Goal: Task Accomplishment & Management: Use online tool/utility

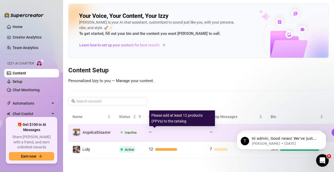
click at [186, 130] on div "—" at bounding box center [175, 132] width 53 height 6
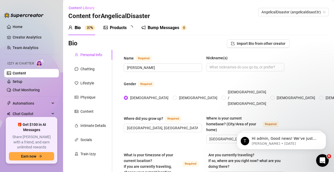
radio input "true"
type input "[DATE]"
click at [108, 30] on div "Products 0" at bounding box center [118, 28] width 30 height 6
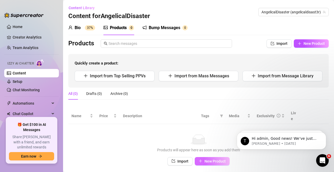
click at [211, 159] on span "New Product" at bounding box center [214, 161] width 21 height 4
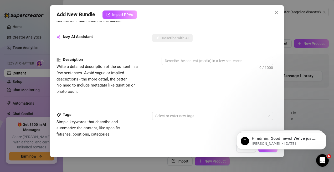
scroll to position [79, 0]
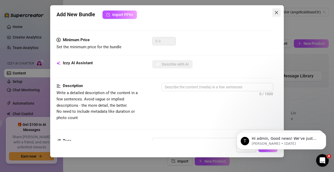
click at [274, 13] on span "Close" at bounding box center [276, 13] width 8 height 4
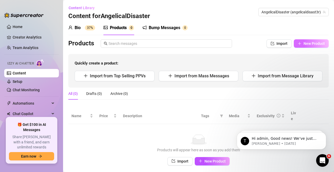
click at [297, 44] on icon "plus" at bounding box center [299, 44] width 4 height 4
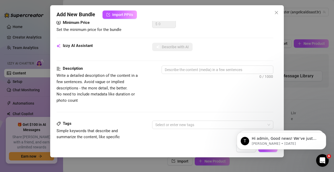
scroll to position [0, 0]
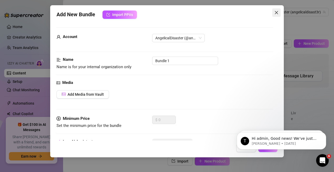
click at [274, 12] on icon "close" at bounding box center [276, 13] width 4 height 4
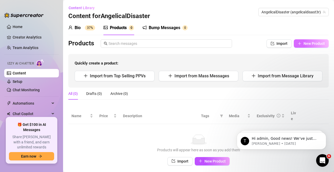
click at [297, 45] on icon "plus" at bounding box center [299, 44] width 4 height 4
type textarea "Type your message here..."
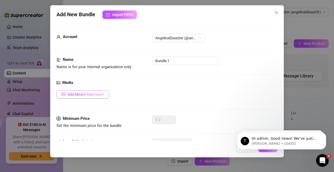
click at [94, 92] on button "Add Media from Vault" at bounding box center [82, 94] width 53 height 8
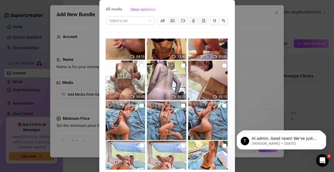
scroll to position [132, 0]
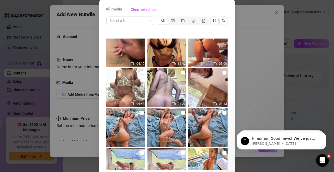
click at [209, 81] on img at bounding box center [207, 87] width 39 height 39
checkbox input "true"
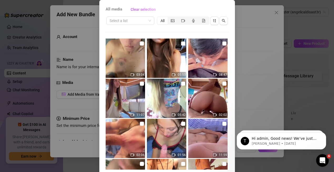
scroll to position [105, 0]
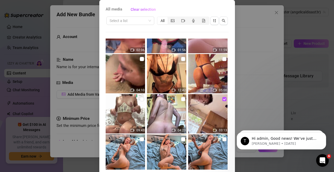
click at [248, 50] on div "All media Clear selection Select a list All 03:04 05:53 08:47 11:07 05:42 02:02…" at bounding box center [167, 86] width 334 height 172
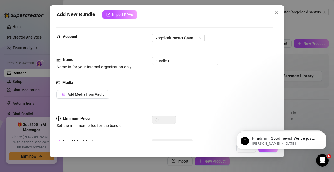
scroll to position [26, 0]
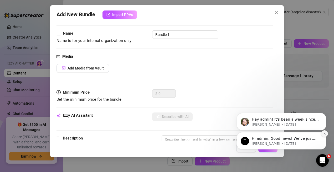
click at [322, 134] on button "Dismiss notification" at bounding box center [324, 133] width 7 height 7
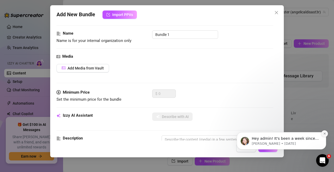
click at [325, 134] on icon "Dismiss notification" at bounding box center [324, 133] width 3 height 3
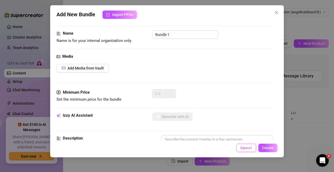
click at [248, 146] on span "Cancel" at bounding box center [246, 148] width 12 height 4
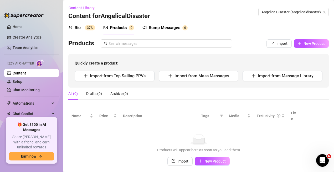
click at [26, 74] on link "Content" at bounding box center [19, 73] width 13 height 4
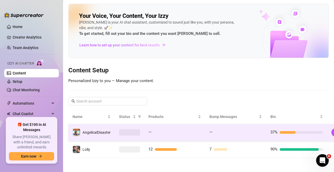
click at [161, 134] on div "—" at bounding box center [174, 132] width 53 height 6
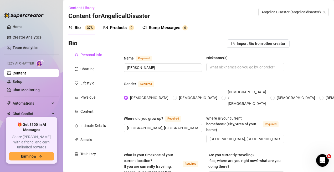
click at [25, 71] on link "Content" at bounding box center [19, 73] width 13 height 4
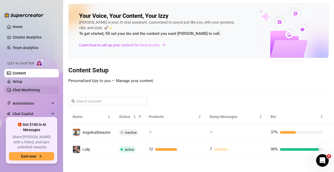
click at [30, 89] on link "Chat Monitoring" at bounding box center [26, 90] width 27 height 4
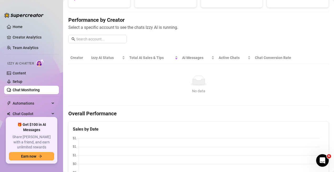
scroll to position [79, 0]
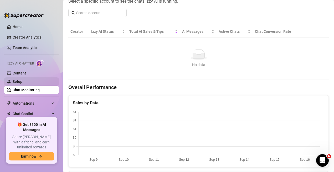
click at [22, 80] on link "Setup" at bounding box center [18, 82] width 10 height 4
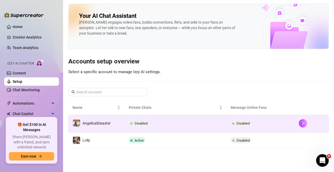
click at [173, 127] on td "Disabled" at bounding box center [175, 123] width 102 height 17
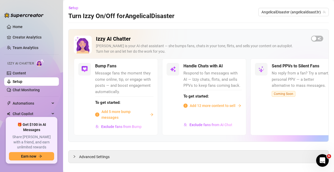
click at [210, 107] on span "Add 12 more content to sell" at bounding box center [213, 106] width 46 height 6
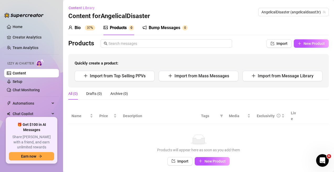
scroll to position [14, 0]
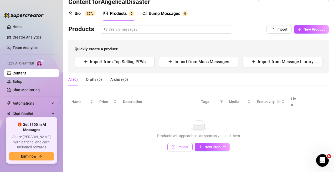
click at [174, 143] on button "Import" at bounding box center [179, 147] width 25 height 8
type textarea "Type your message here..."
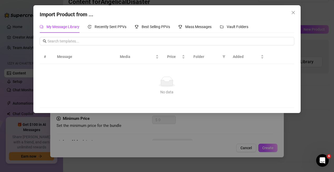
click at [168, 127] on div "Import Product from ... My Message Library Recently Sent PPVs Best Selling PPVs…" at bounding box center [167, 86] width 334 height 172
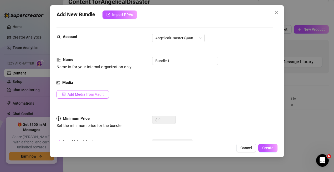
click at [89, 96] on span "Add Media from Vault" at bounding box center [85, 94] width 36 height 4
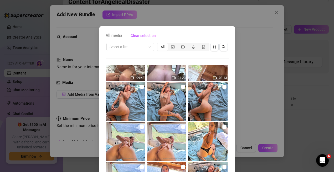
scroll to position [131, 0]
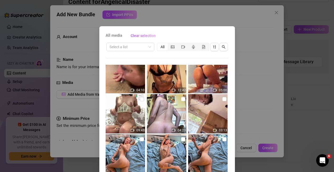
click at [213, 104] on img at bounding box center [207, 113] width 39 height 39
checkbox input "true"
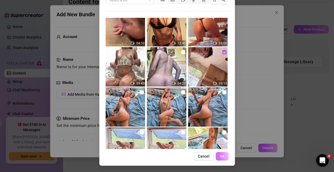
click at [219, 154] on button "OK" at bounding box center [222, 156] width 13 height 8
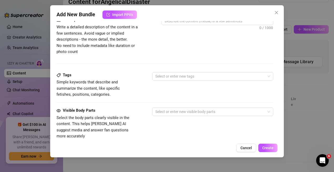
scroll to position [115, 0]
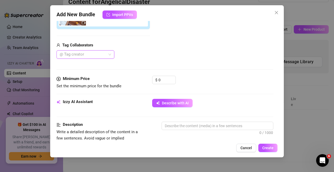
click at [85, 52] on div at bounding box center [82, 54] width 50 height 7
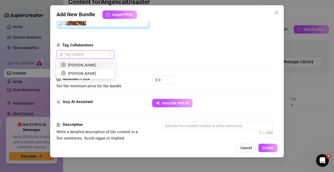
click at [83, 66] on div "[PERSON_NAME]" at bounding box center [85, 65] width 49 height 6
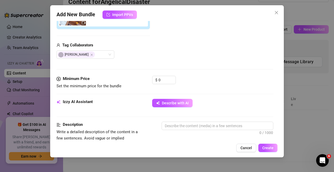
click at [137, 68] on div "Media Add Media from Vault Attached Media Tag Collaborators [PERSON_NAME]" at bounding box center [164, 20] width 217 height 111
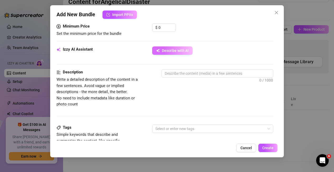
click at [159, 53] on span "button" at bounding box center [158, 51] width 4 height 4
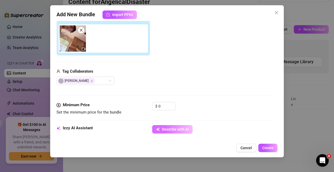
scroll to position [115, 0]
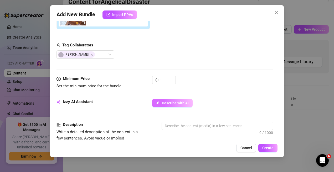
click at [173, 103] on span "Describe with AI" at bounding box center [175, 103] width 27 height 4
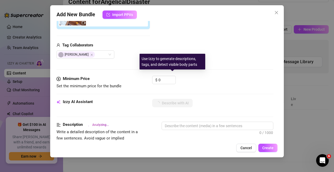
scroll to position [167, 0]
